Goal: Find specific page/section: Find specific page/section

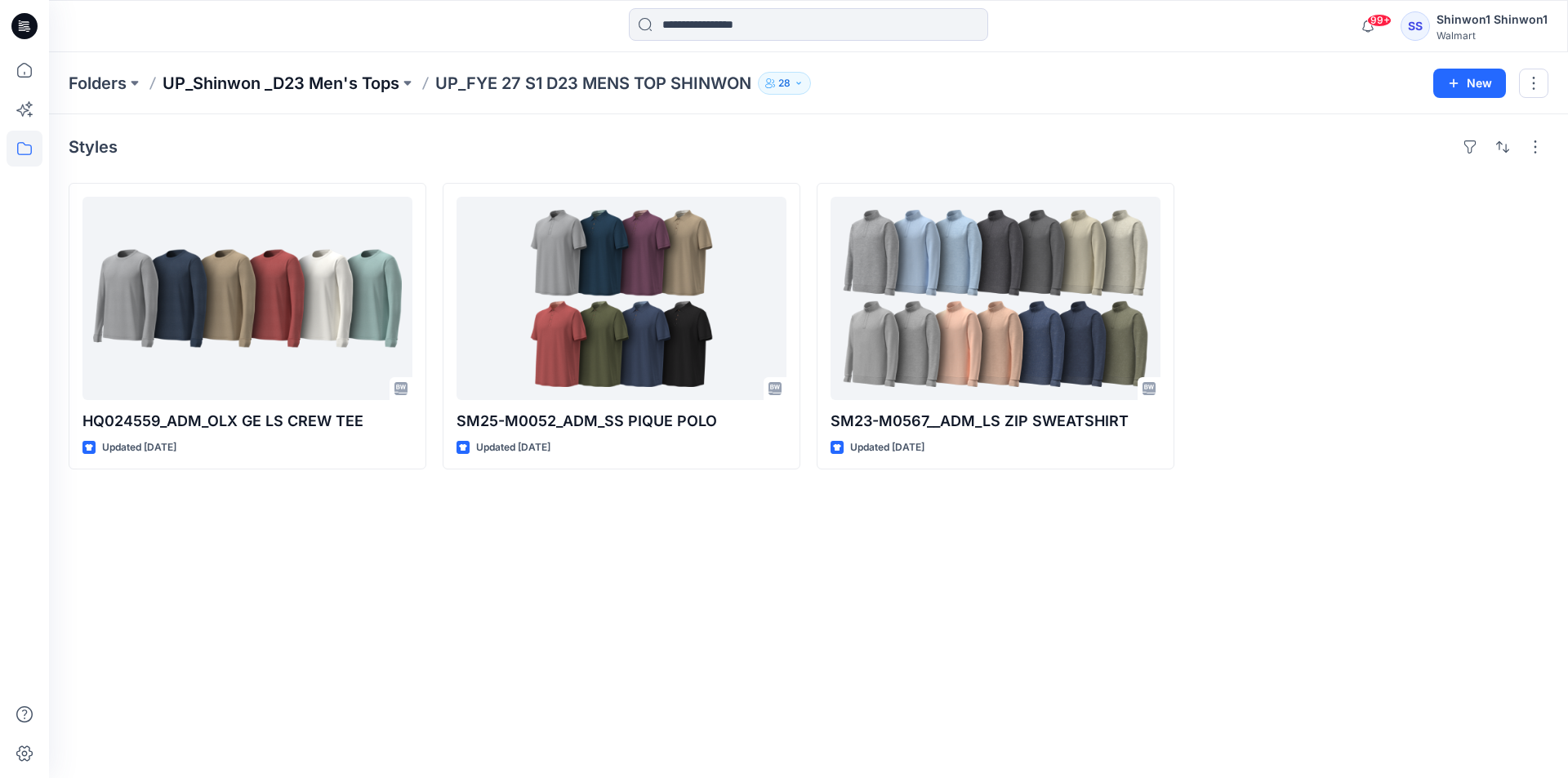
click at [293, 88] on p "UP_Shinwon _D23 Men's Tops" at bounding box center [281, 83] width 237 height 23
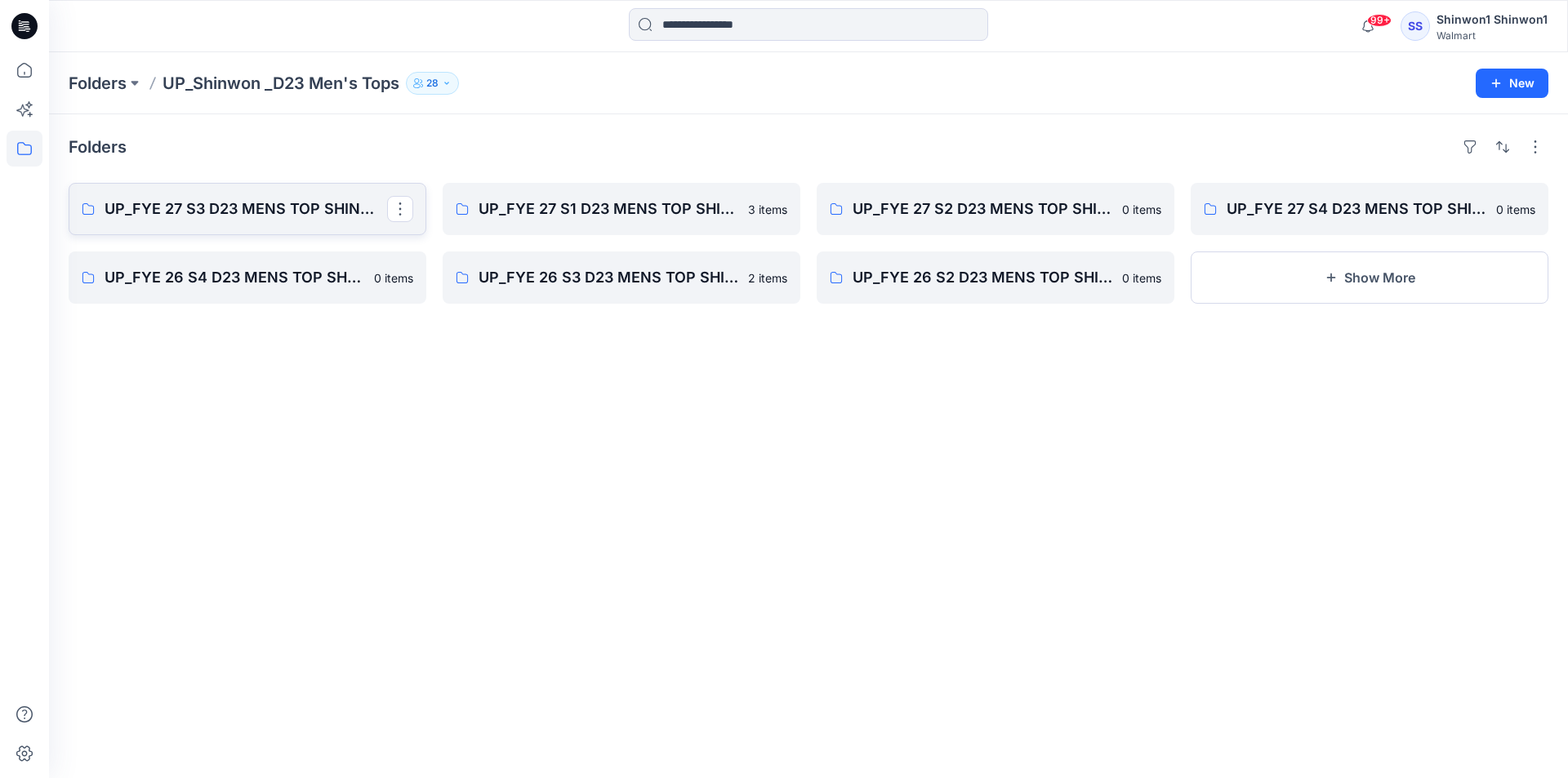
click at [259, 212] on p "UP_FYE 27 S3 D23 MENS TOP SHINWON" at bounding box center [246, 209] width 283 height 23
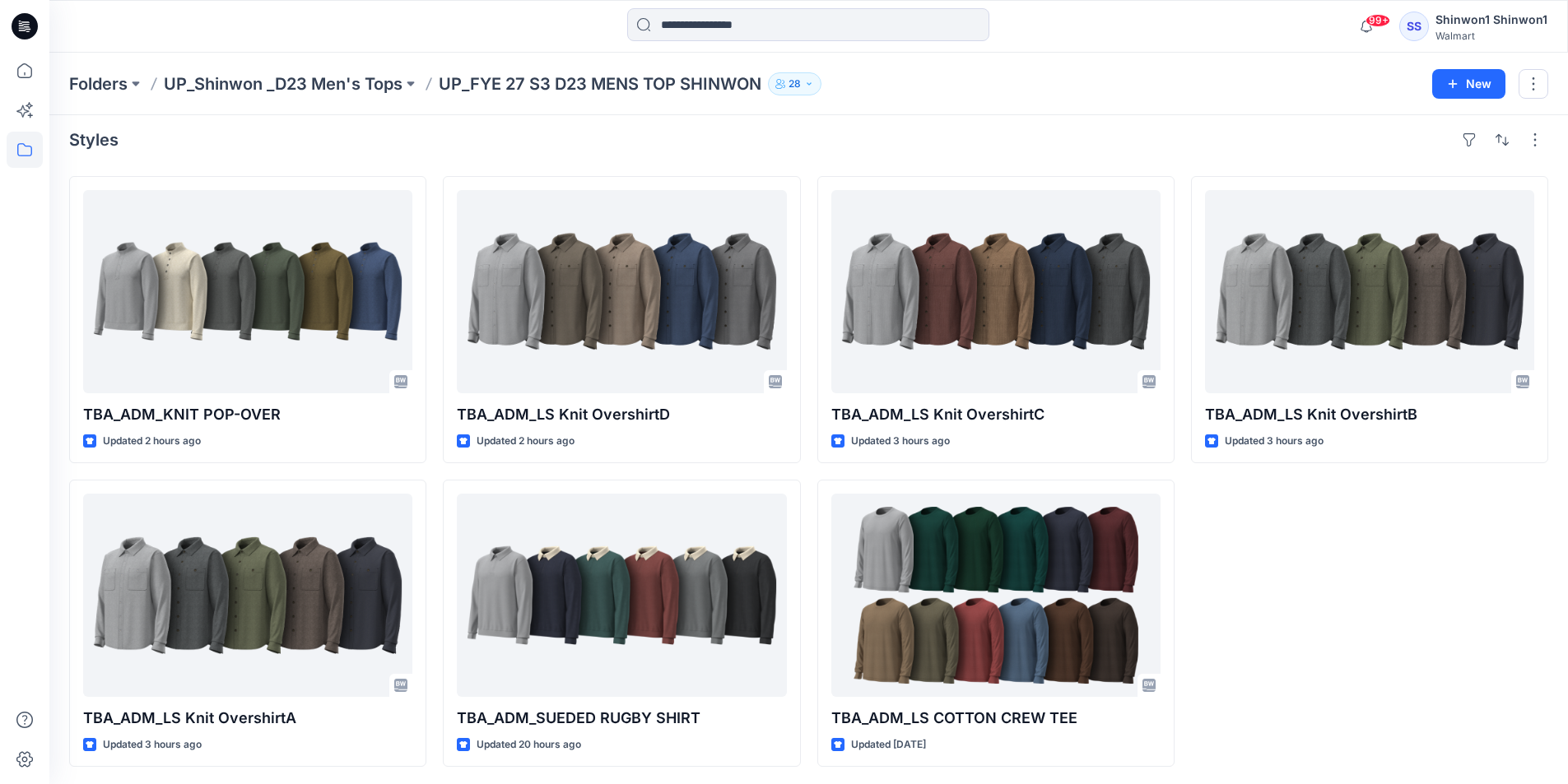
scroll to position [11, 0]
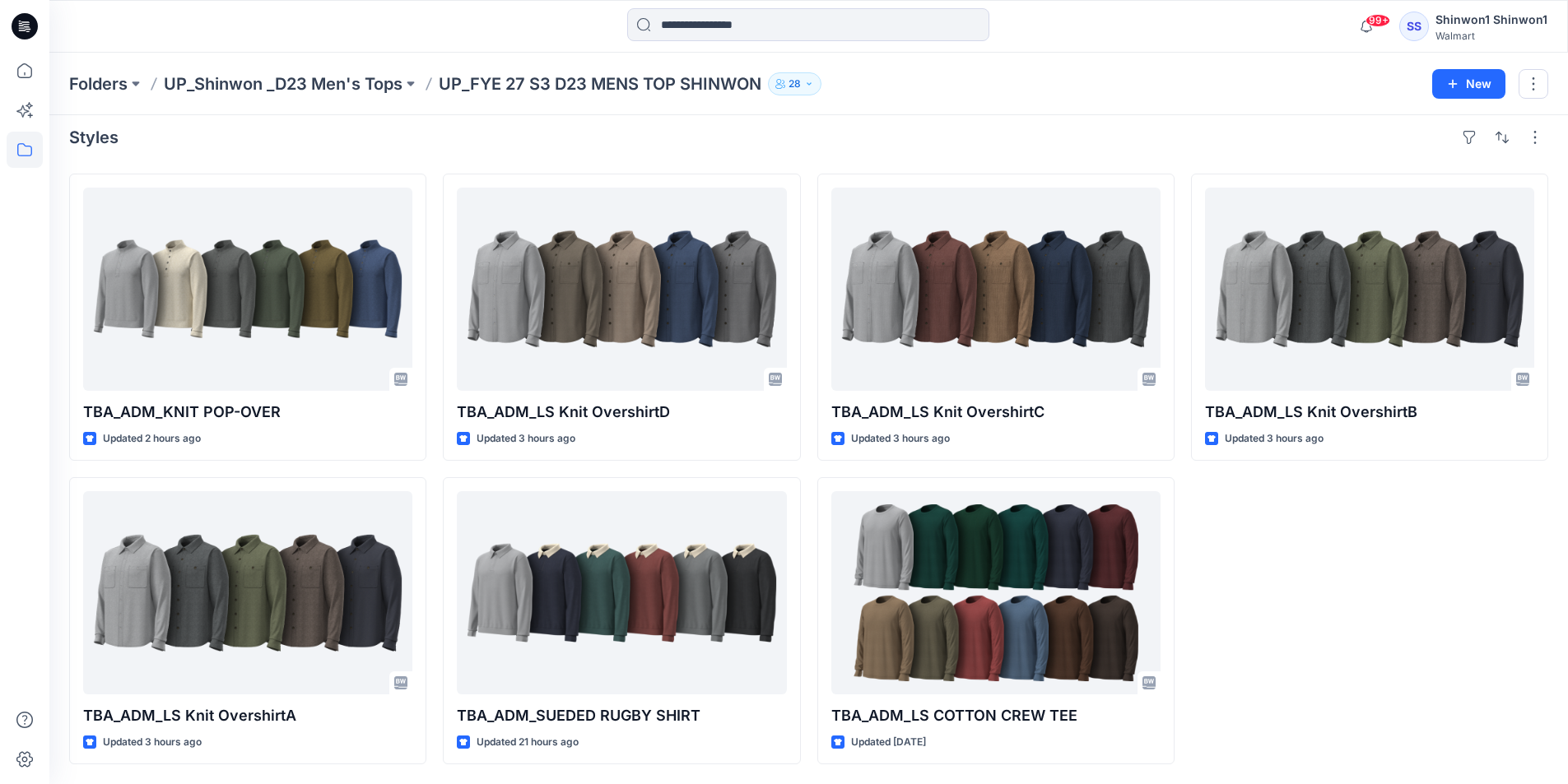
click at [362, 130] on div "Styles" at bounding box center [809, 138] width 1479 height 26
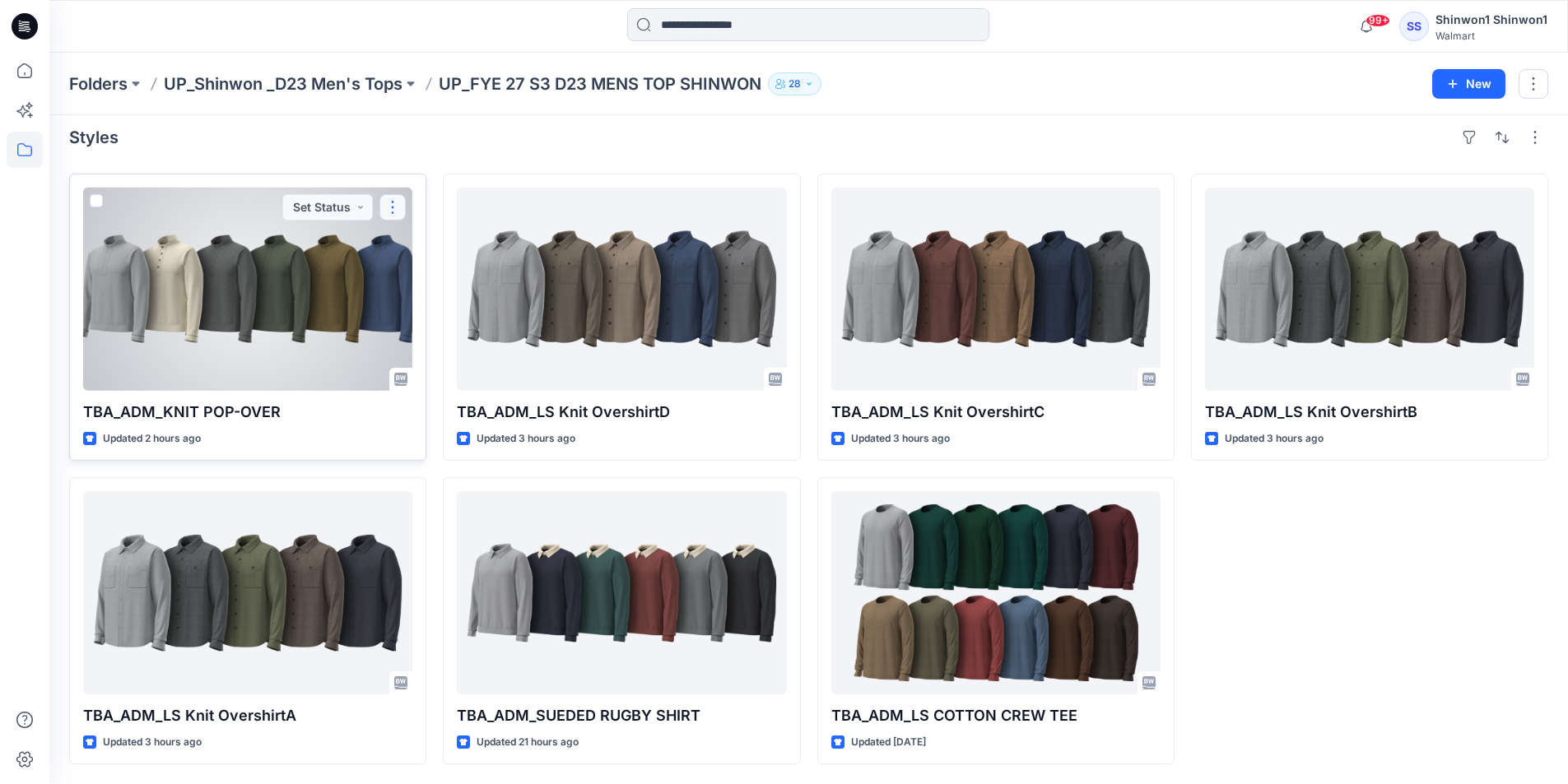
click at [391, 203] on button "button" at bounding box center [393, 208] width 26 height 26
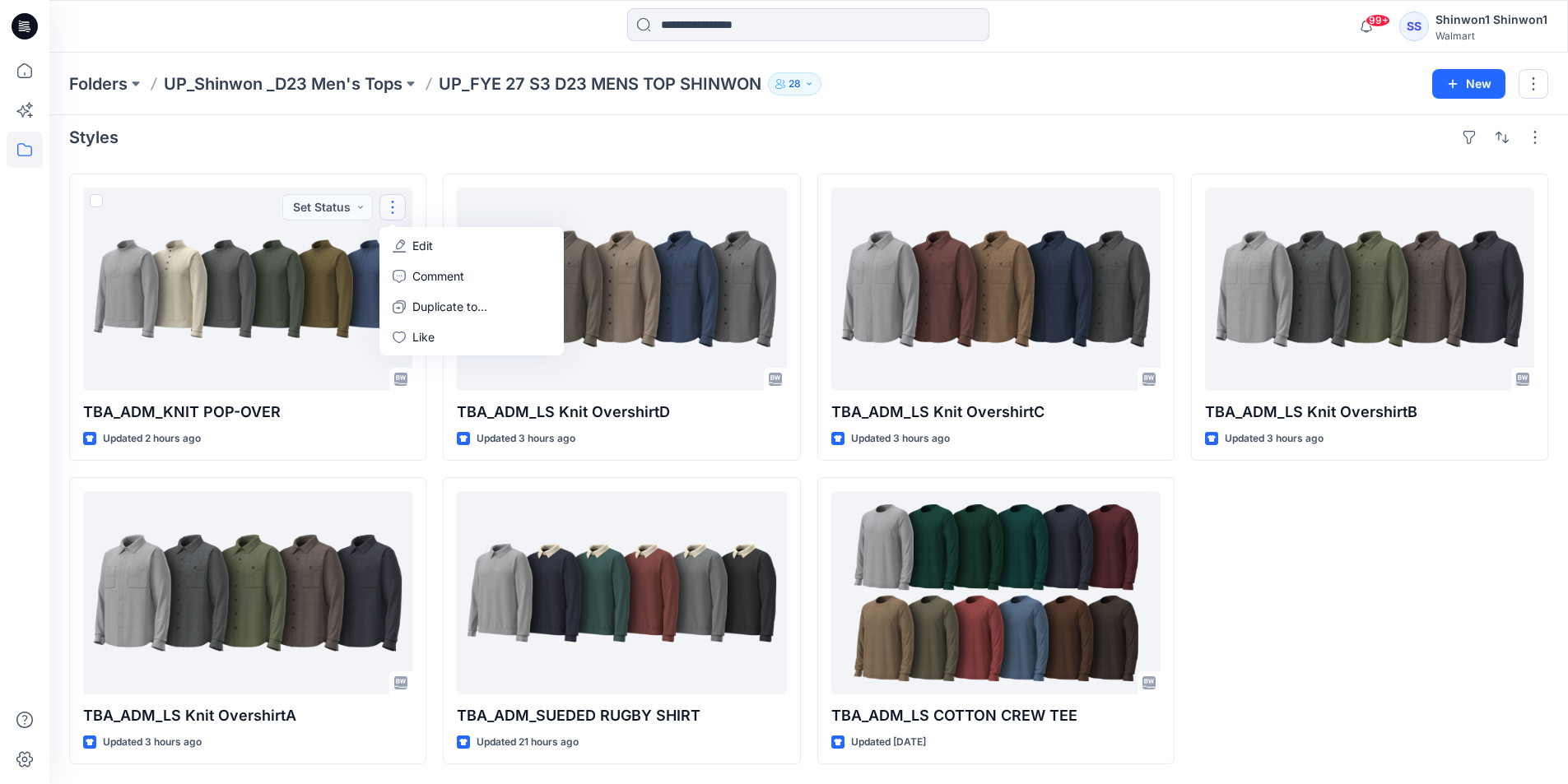
click at [737, 150] on div "Styles" at bounding box center [809, 138] width 1479 height 26
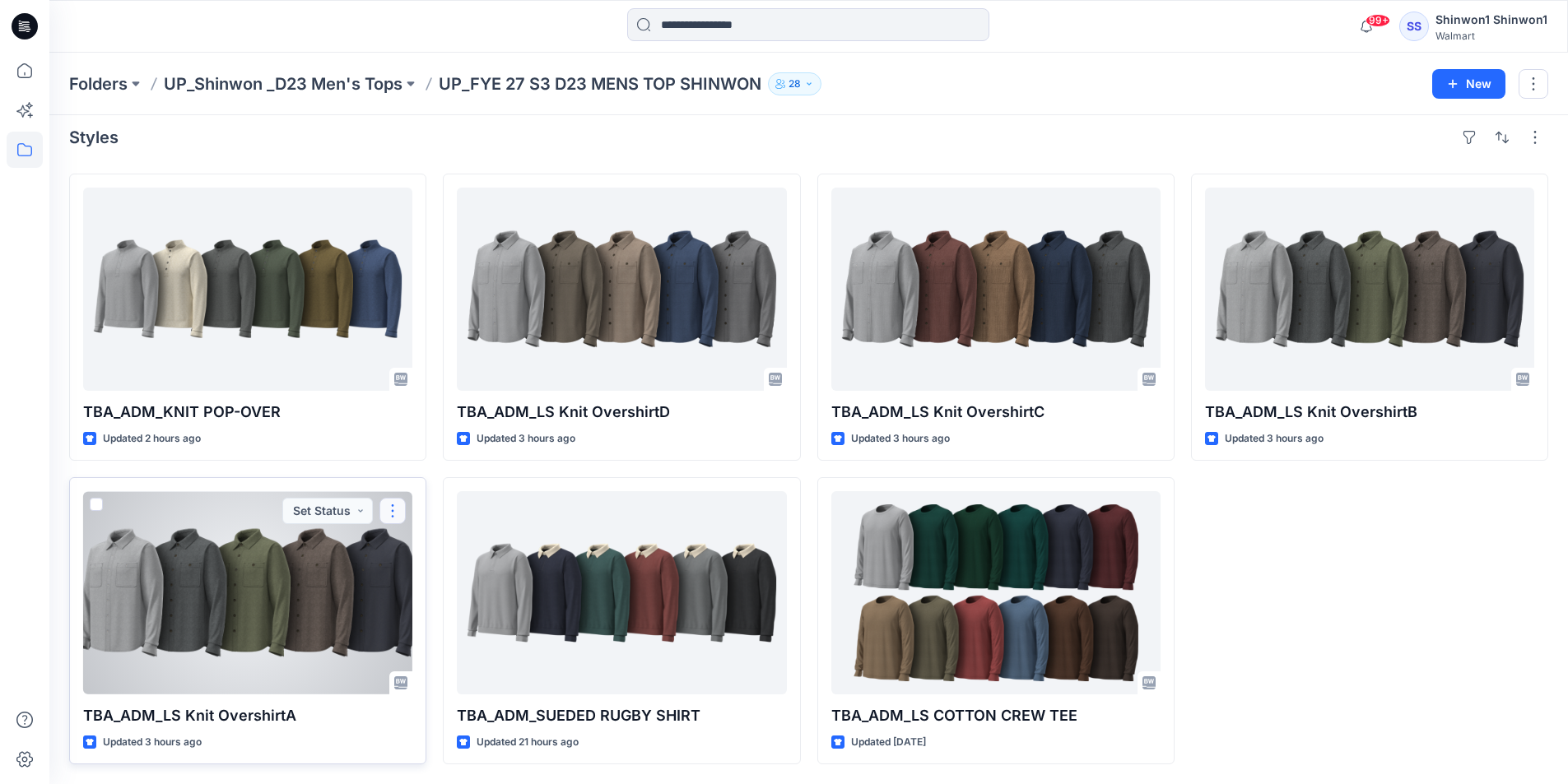
click at [391, 510] on button "button" at bounding box center [393, 511] width 26 height 26
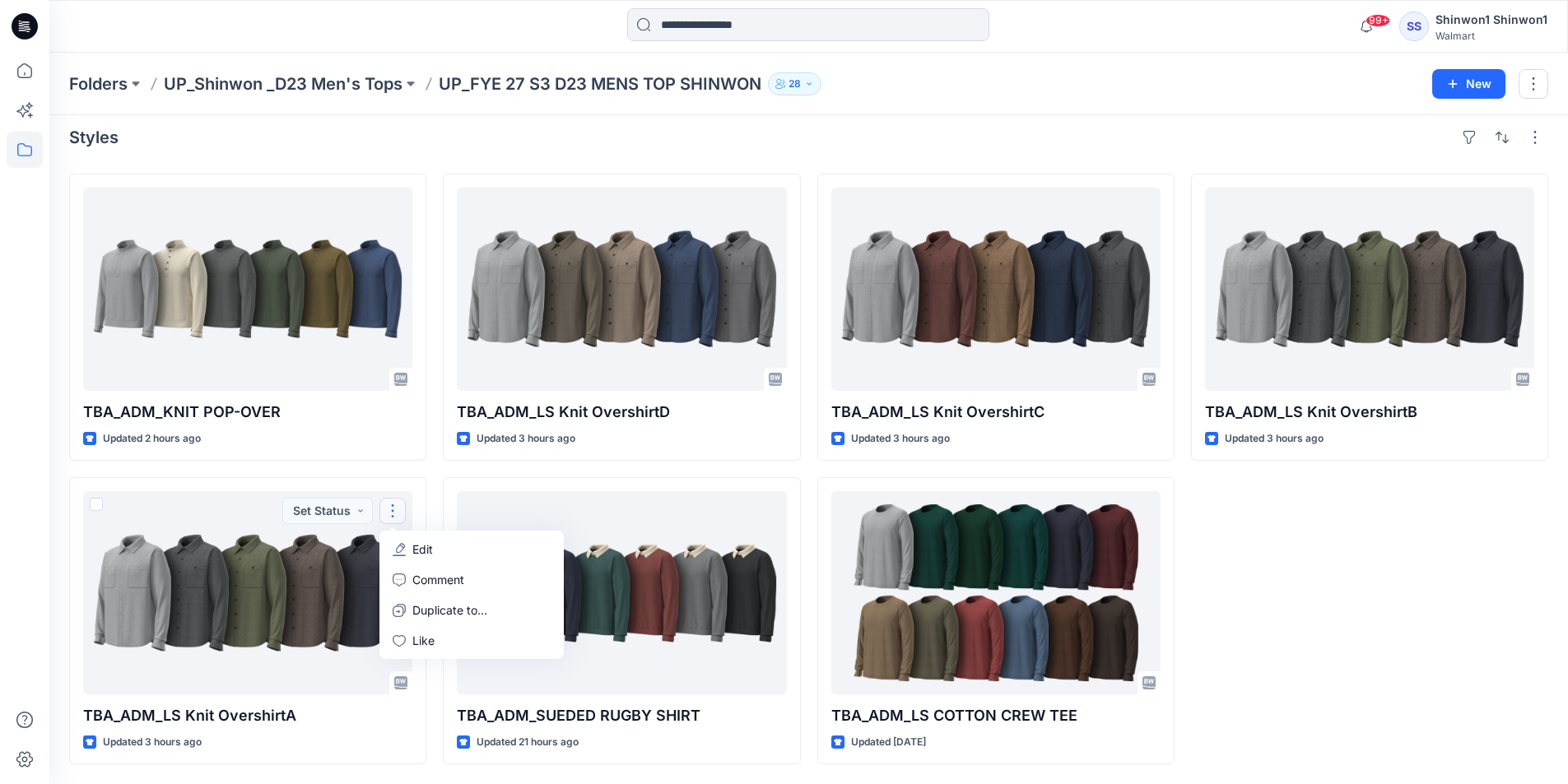
click at [1415, 576] on div "TBA_ADM_LS Knit OvershirtB Updated 3 hours ago" at bounding box center [1370, 469] width 357 height 591
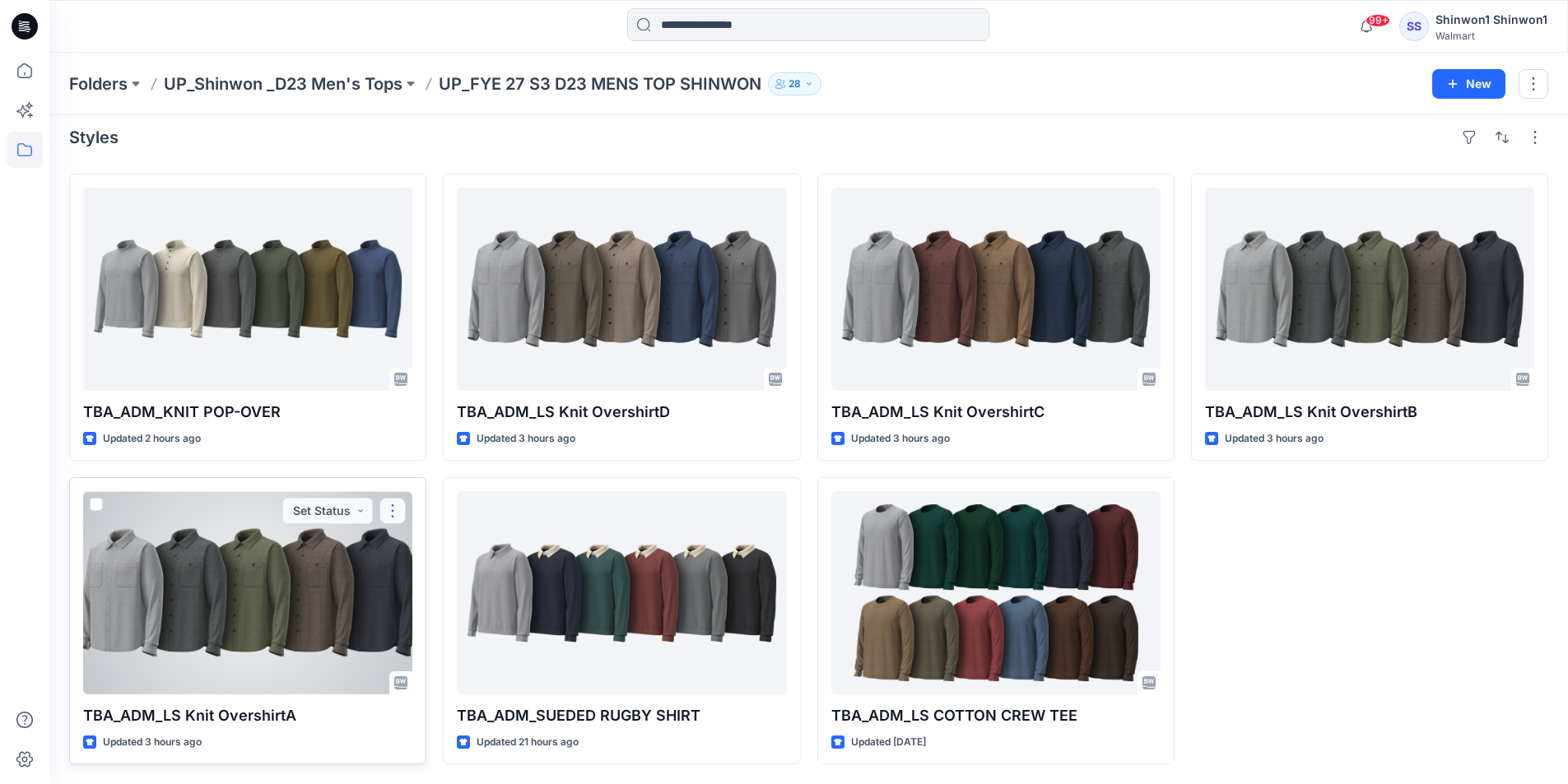
click at [387, 506] on button "button" at bounding box center [393, 511] width 26 height 26
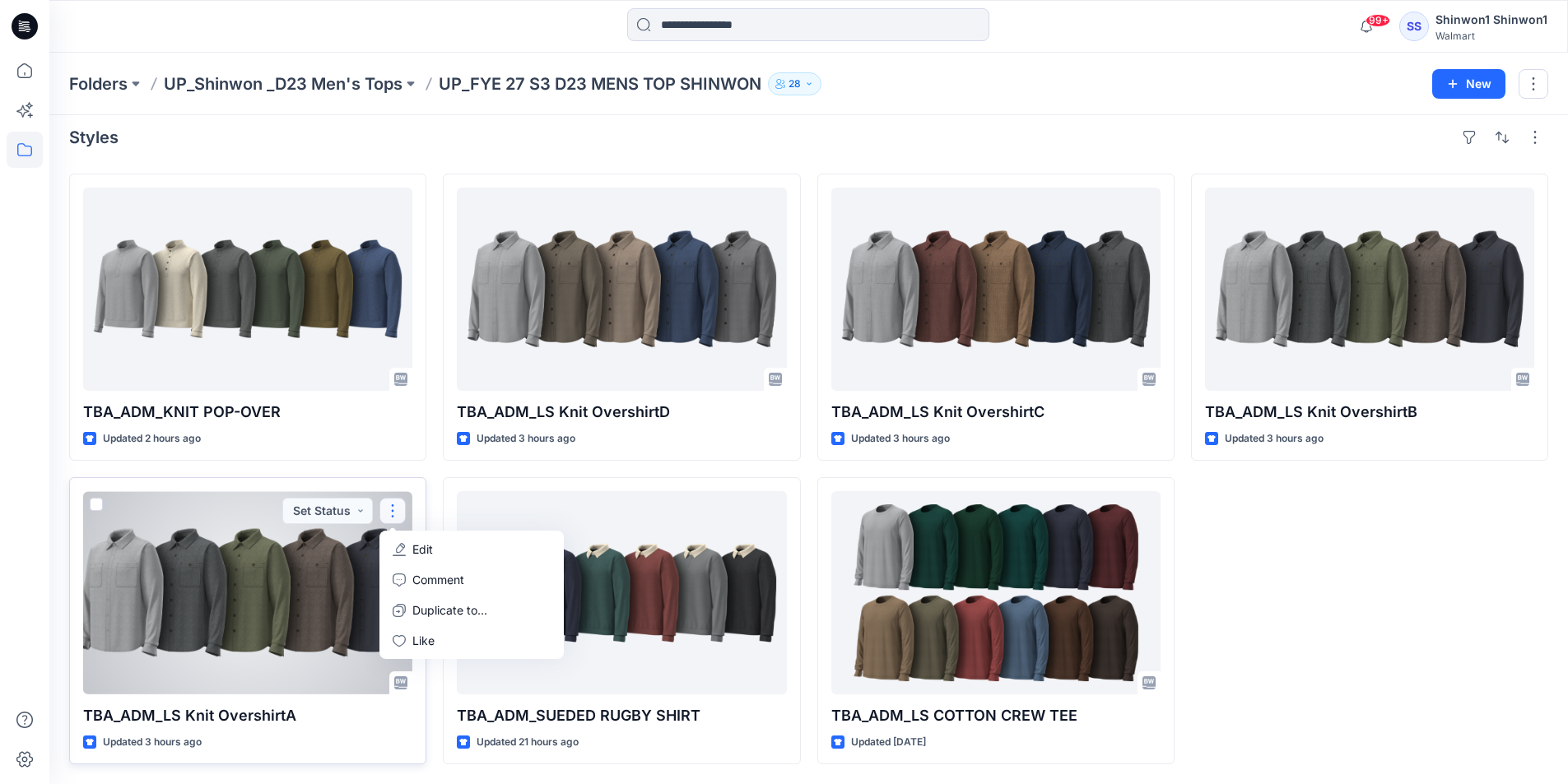
click at [400, 546] on icon "button" at bounding box center [399, 550] width 13 height 13
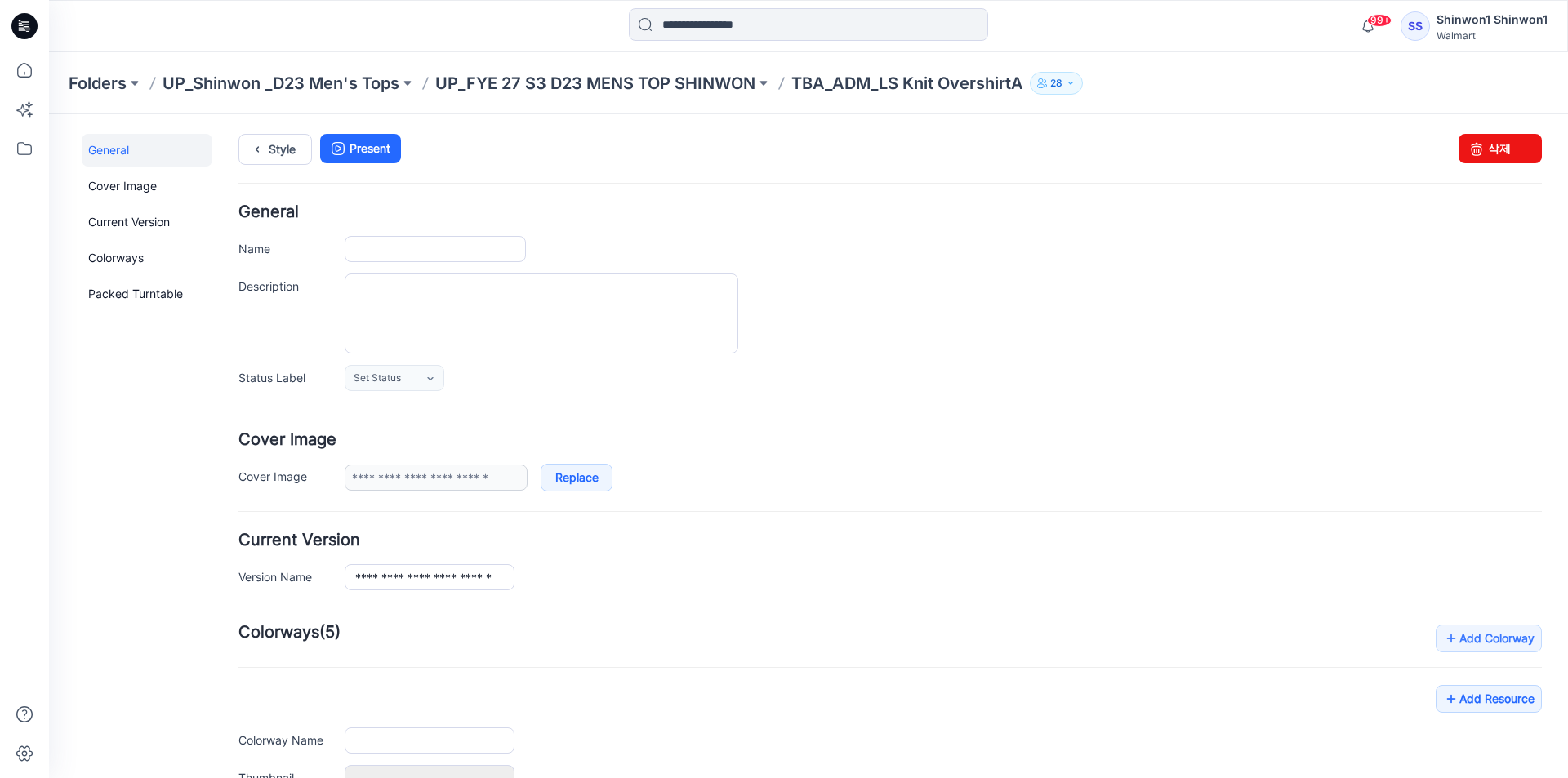
type input "**********"
type textarea "**********"
type input "**********"
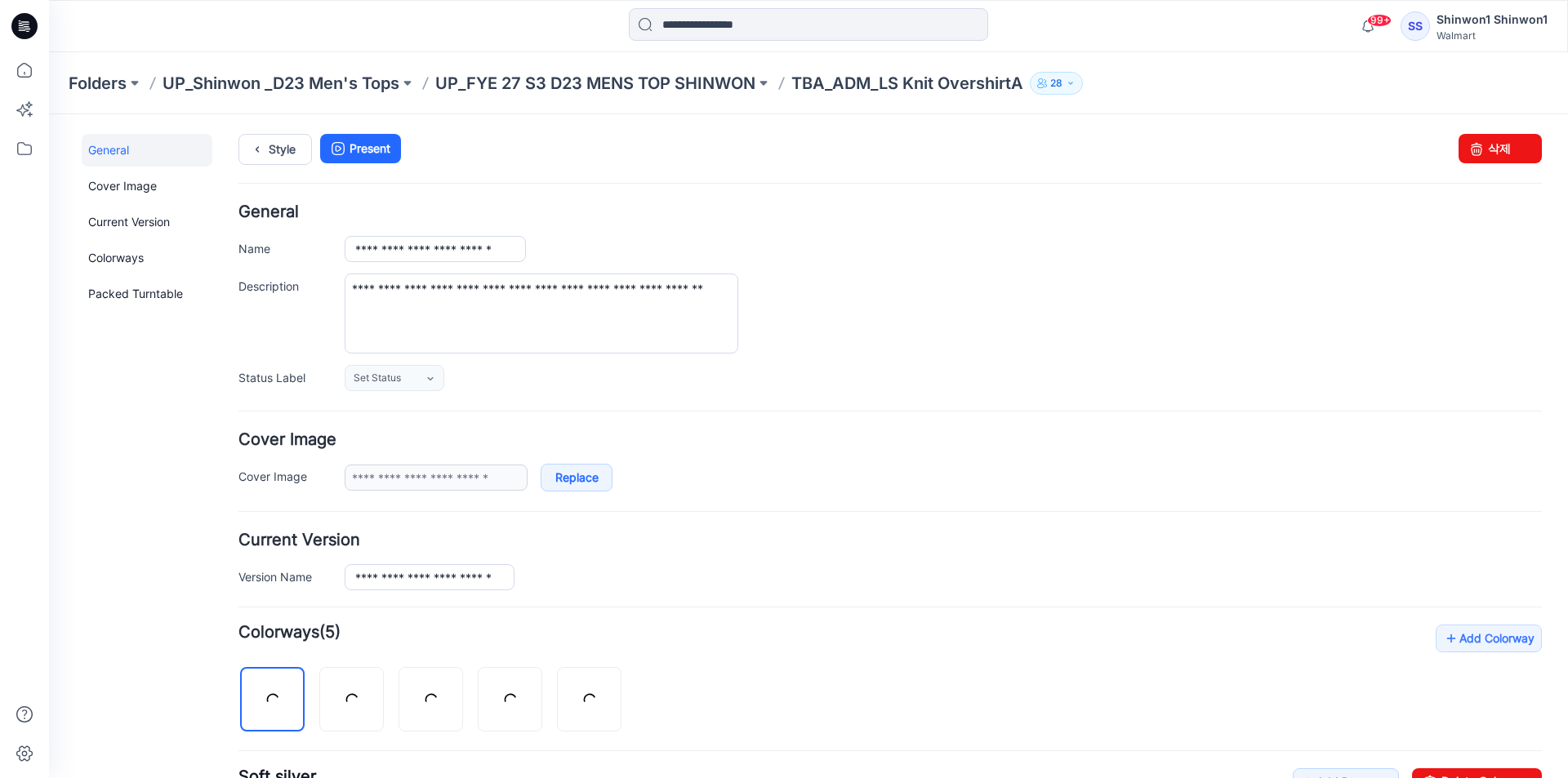
click at [780, 212] on h4 "General" at bounding box center [890, 212] width 1303 height 16
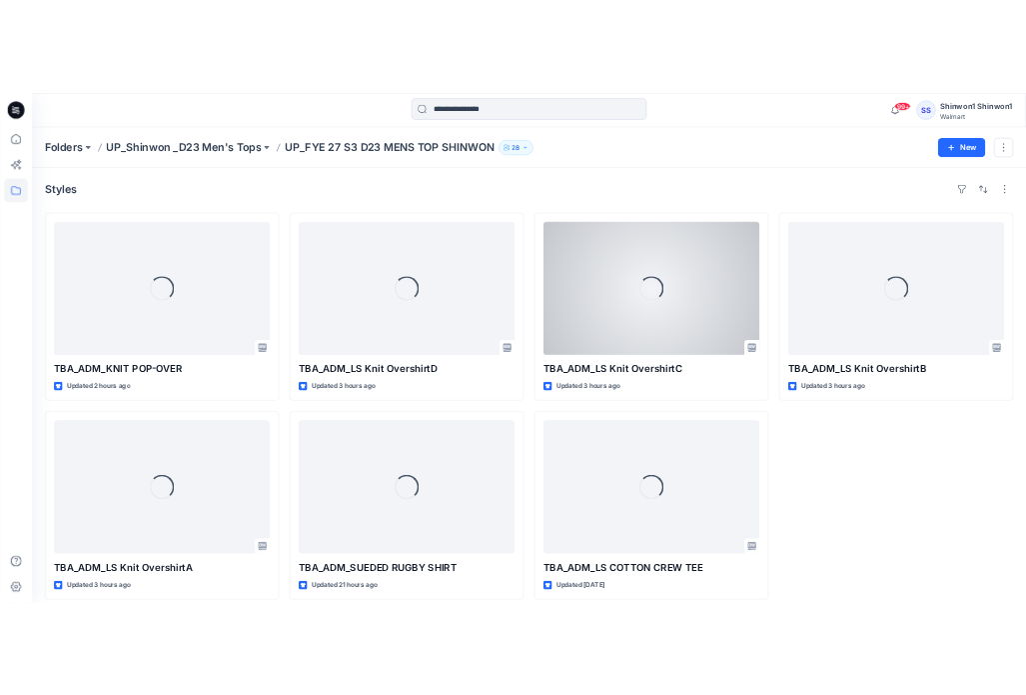
scroll to position [13, 0]
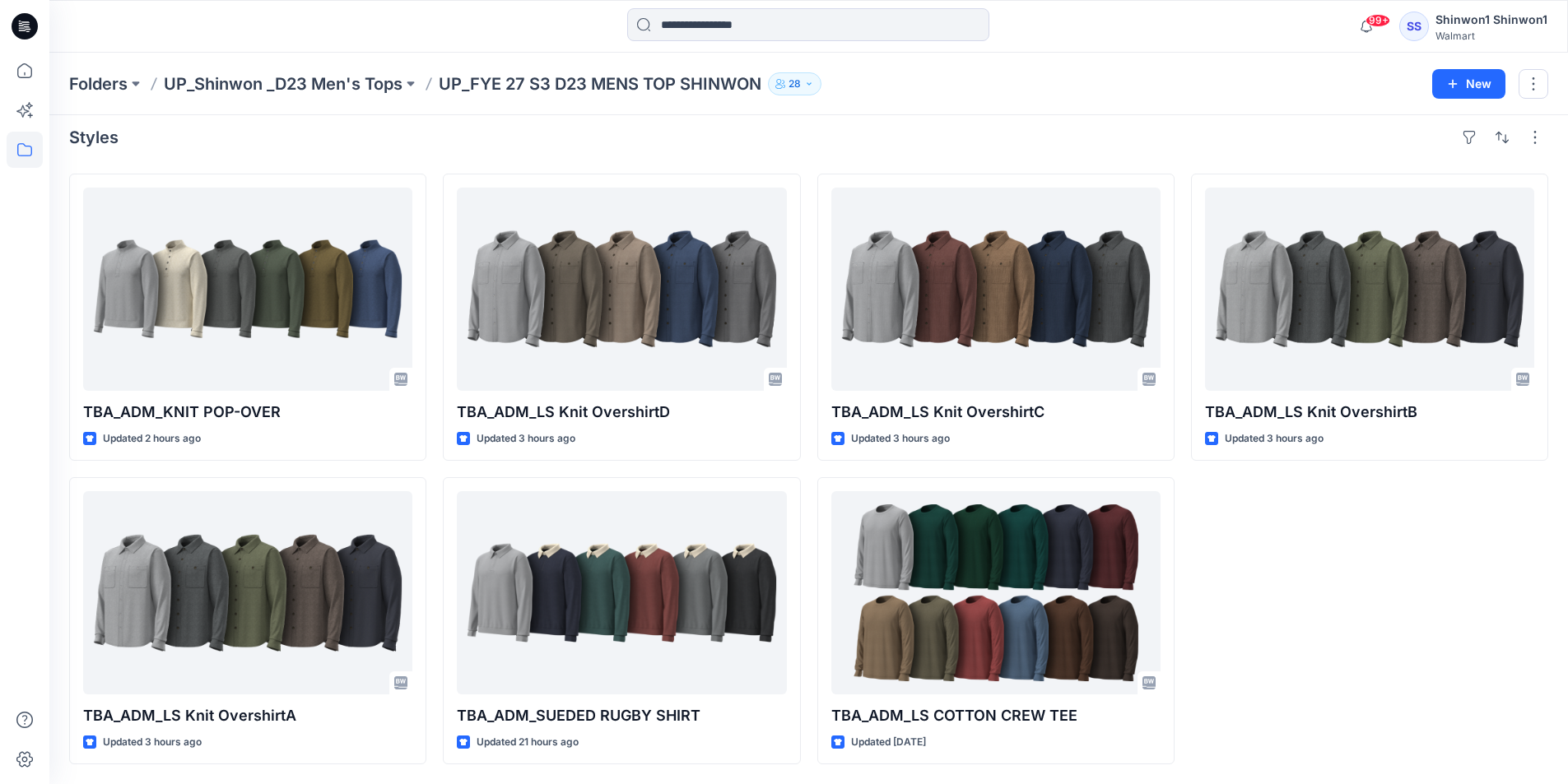
click at [1402, 549] on div "TBA_ADM_LS Knit OvershirtB Updated 3 hours ago" at bounding box center [1370, 469] width 357 height 591
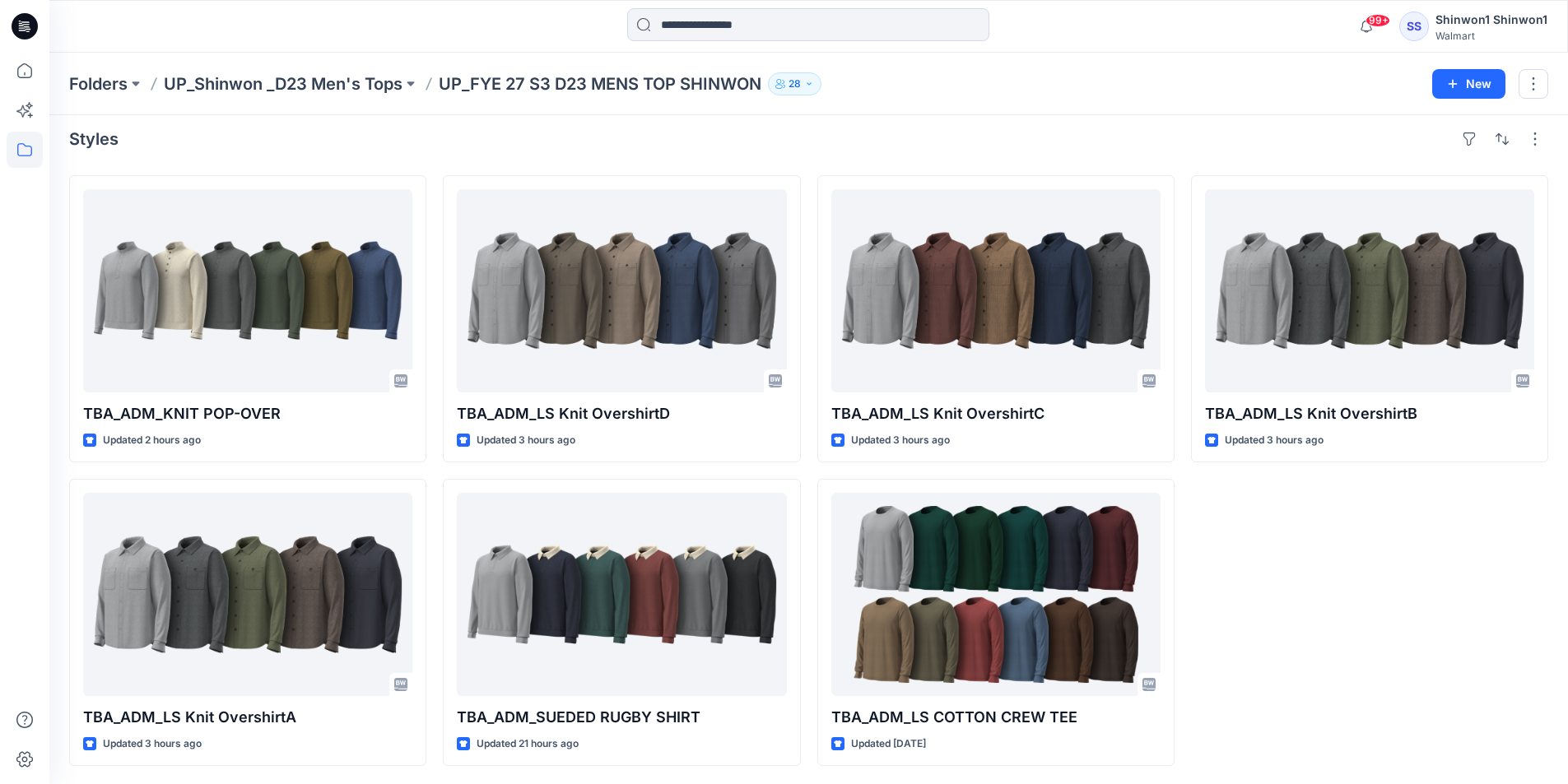
scroll to position [11, 0]
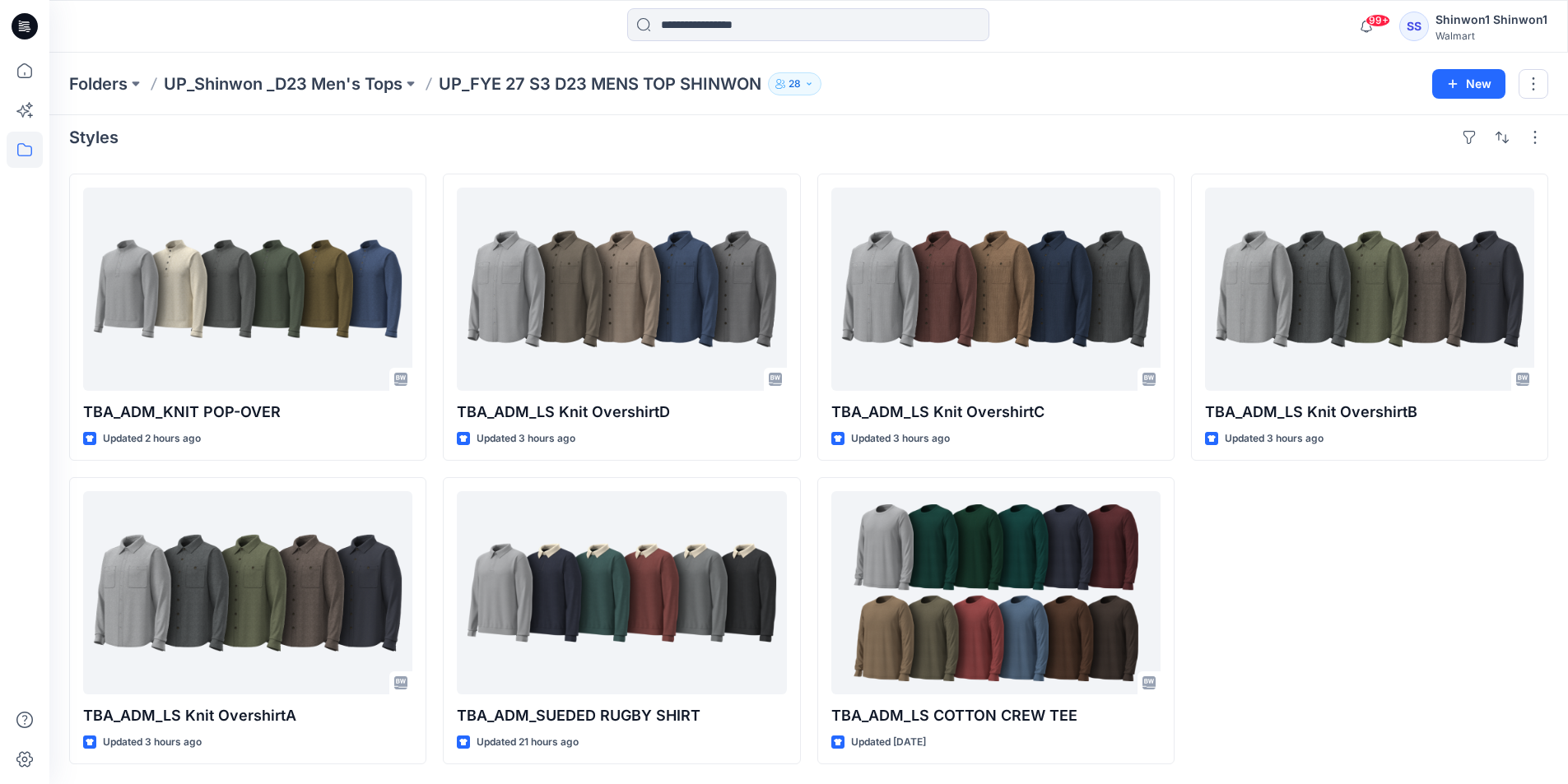
click at [323, 135] on div "Styles" at bounding box center [809, 138] width 1479 height 26
drag, startPoint x: 919, startPoint y: 141, endPoint x: 978, endPoint y: 113, distance: 65.3
click at [856, 141] on div "Styles" at bounding box center [809, 138] width 1479 height 26
click at [810, 133] on div "Styles" at bounding box center [809, 138] width 1479 height 26
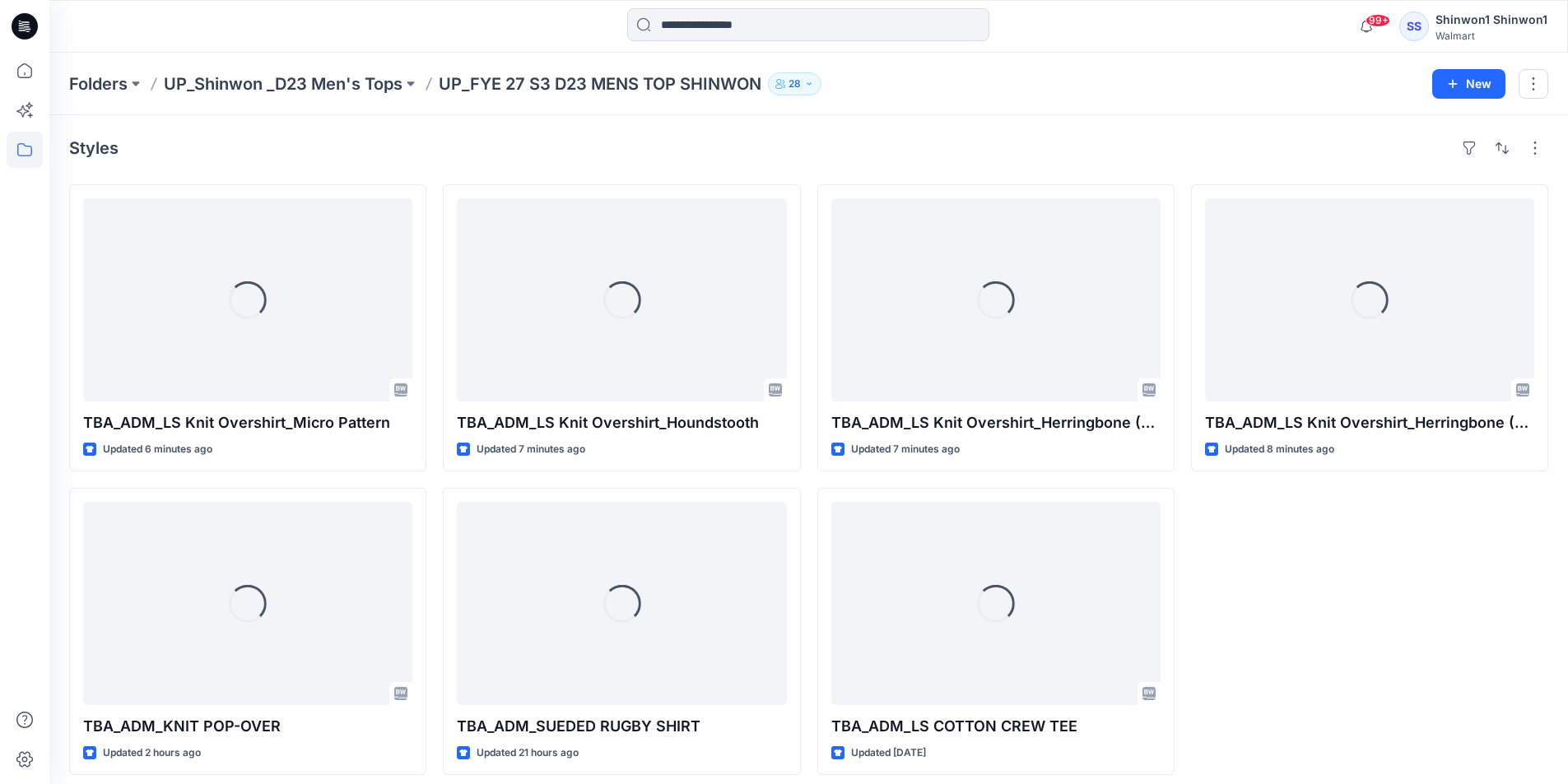
click at [1408, 573] on div "Loading... TBA_ADM_LS Knit Overshirt_Herringbone (W/O nep) Updated 8 minutes ago" at bounding box center [1370, 480] width 357 height 591
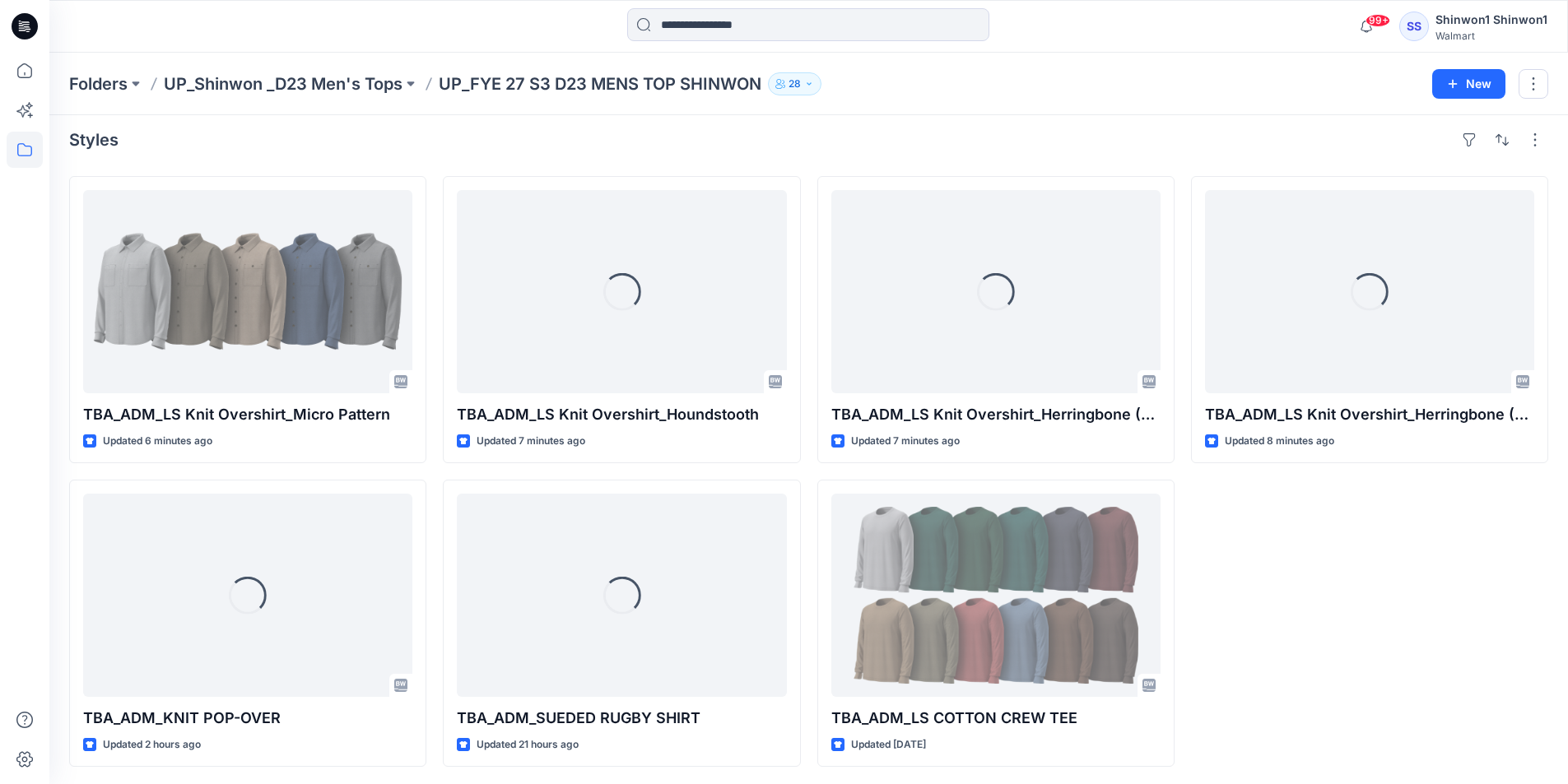
scroll to position [11, 0]
